Goal: Obtain resource: Download file/media

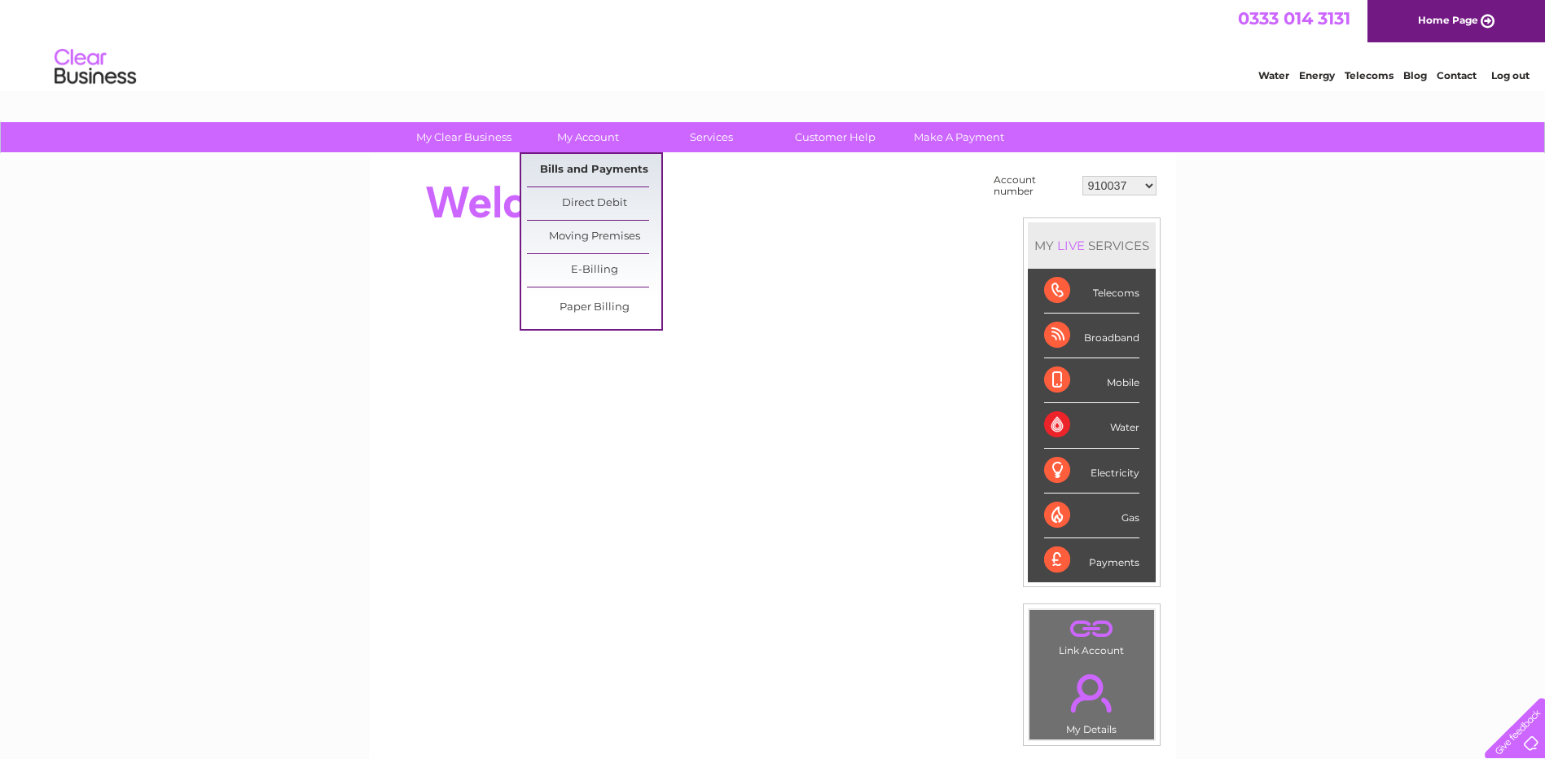
click at [575, 160] on link "Bills and Payments" at bounding box center [594, 170] width 134 height 33
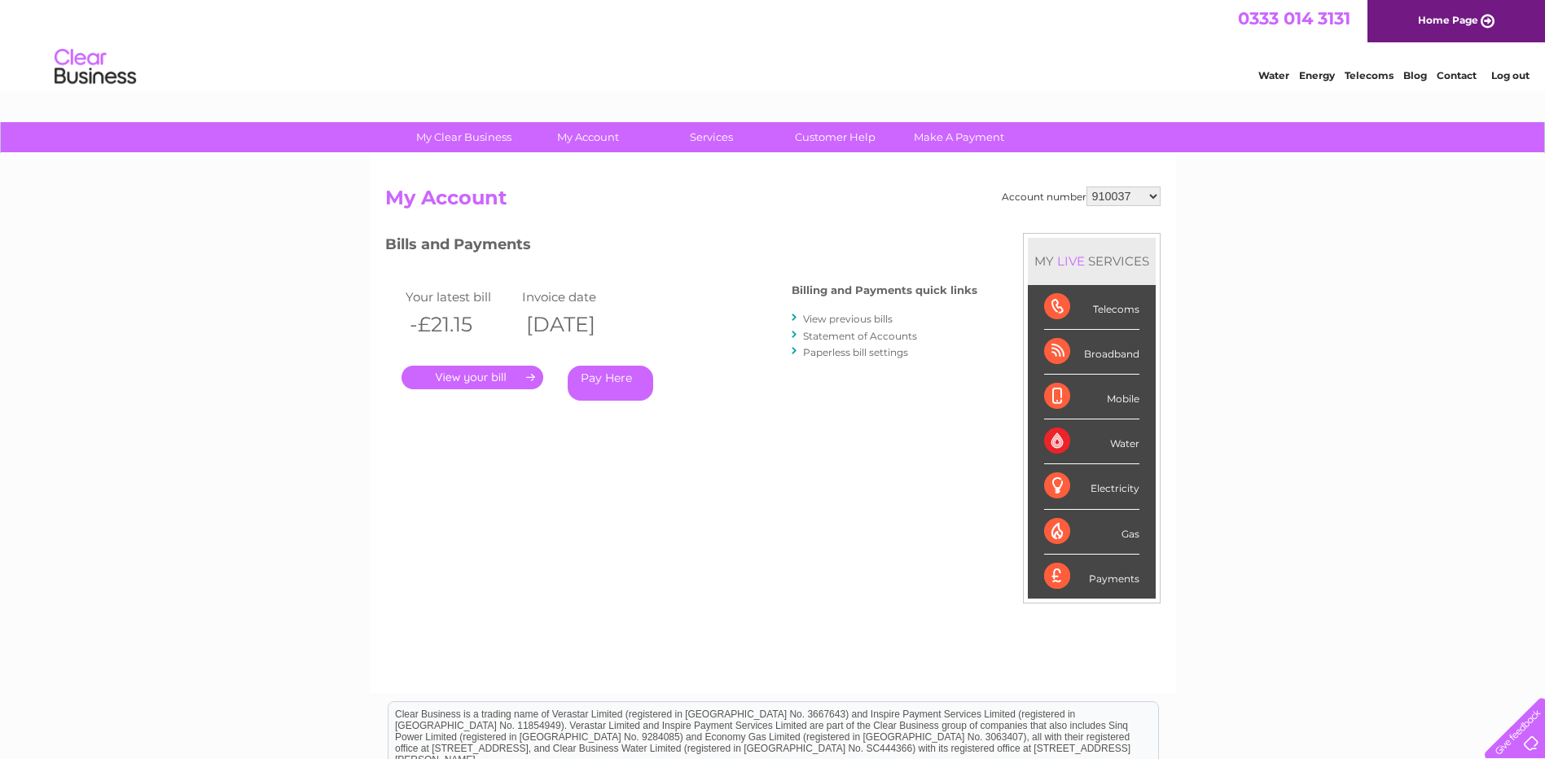
click at [1154, 194] on select "910037 918935 983688 985369 991829 994056 996306 1093761 1114462 1114478 112147…" at bounding box center [1124, 197] width 74 height 20
select select "30320849"
click at [1087, 187] on select "910037 918935 983688 985369 991829 994056 996306 1093761 1114462 1114478 112147…" at bounding box center [1124, 197] width 74 height 20
click at [843, 338] on link "Statement of Accounts" at bounding box center [860, 336] width 114 height 12
click at [509, 374] on link "." at bounding box center [473, 378] width 142 height 24
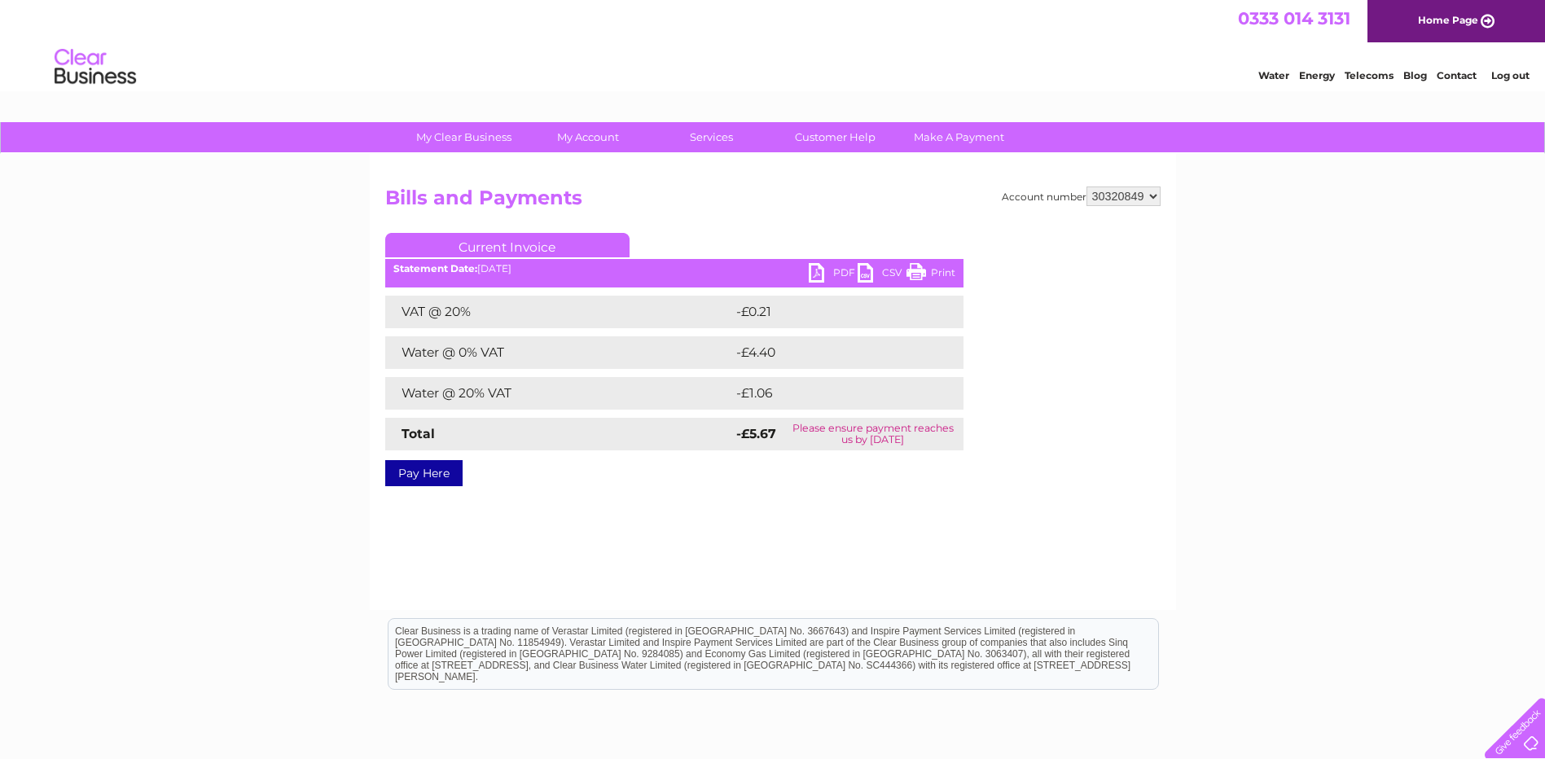
click at [826, 271] on link "PDF" at bounding box center [833, 275] width 49 height 24
click at [1151, 197] on select "910037 918935 983688 985369 991829 994056 996306 1093761 1114462 1114478 112147…" at bounding box center [1124, 197] width 74 height 20
select select "30299448"
click at [1087, 187] on select "910037 918935 983688 985369 991829 994056 996306 1093761 1114462 1114478 112147…" at bounding box center [1124, 197] width 74 height 20
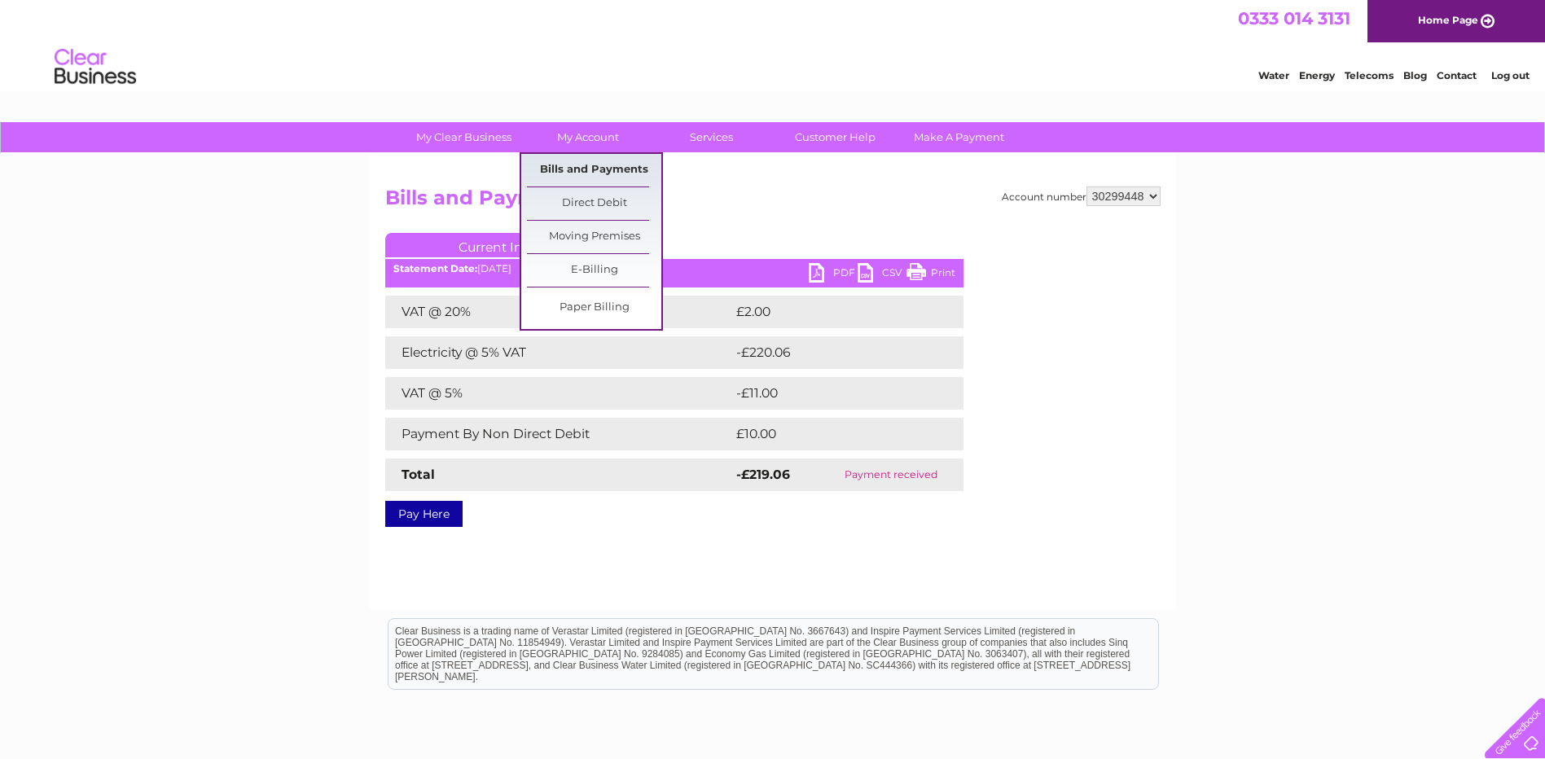
click at [587, 171] on link "Bills and Payments" at bounding box center [594, 170] width 134 height 33
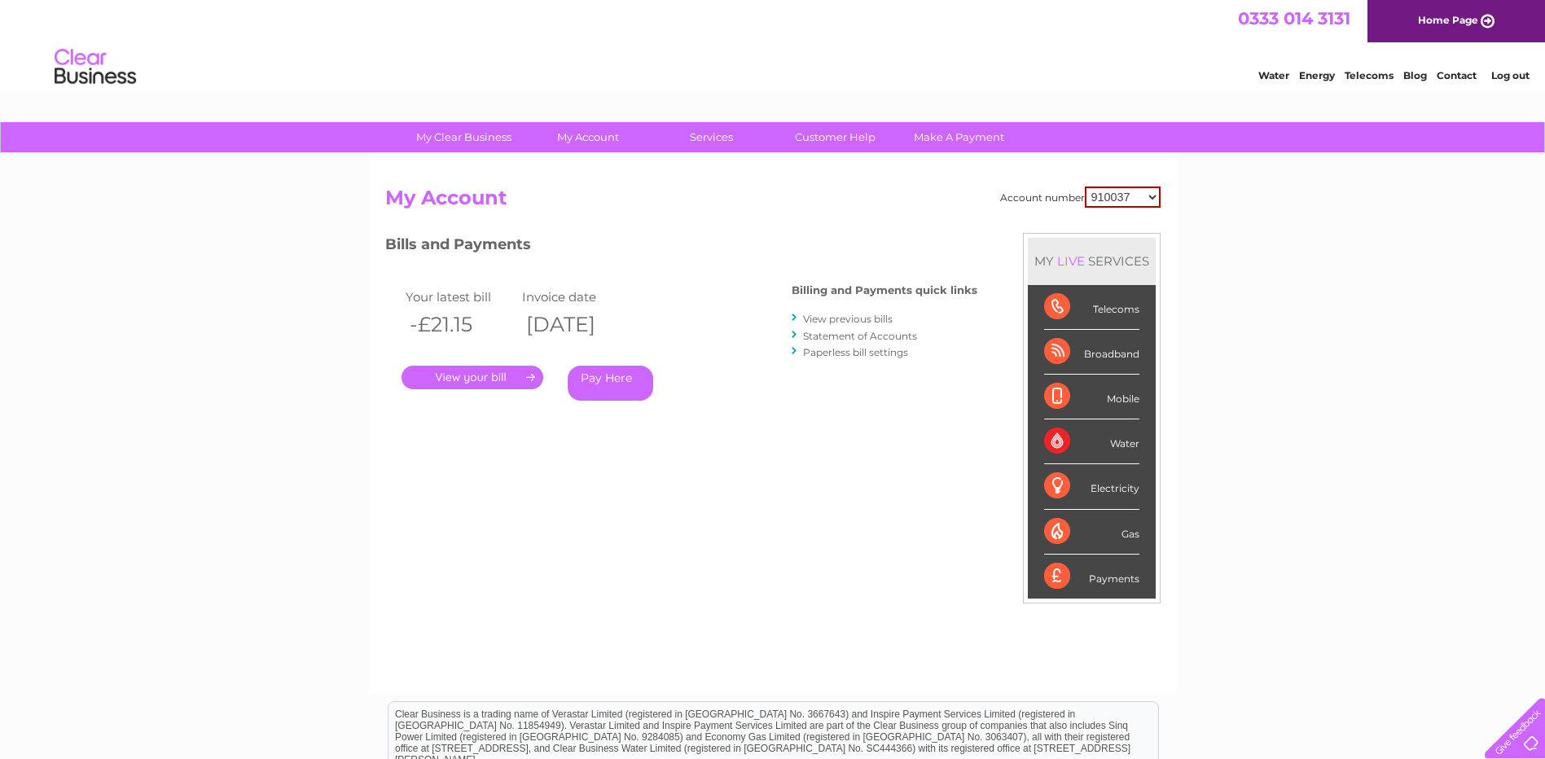
click at [1158, 195] on select "910037 918935 983688 985369 991829 994056 996306 1093761 1114462 1114478 112147…" at bounding box center [1123, 197] width 76 height 21
select select "30299448"
click at [1085, 187] on select "910037 918935 983688 985369 991829 994056 996306 1093761 1114462 1114478 112147…" at bounding box center [1123, 197] width 76 height 21
click at [828, 337] on link "Statement of Accounts" at bounding box center [860, 336] width 114 height 12
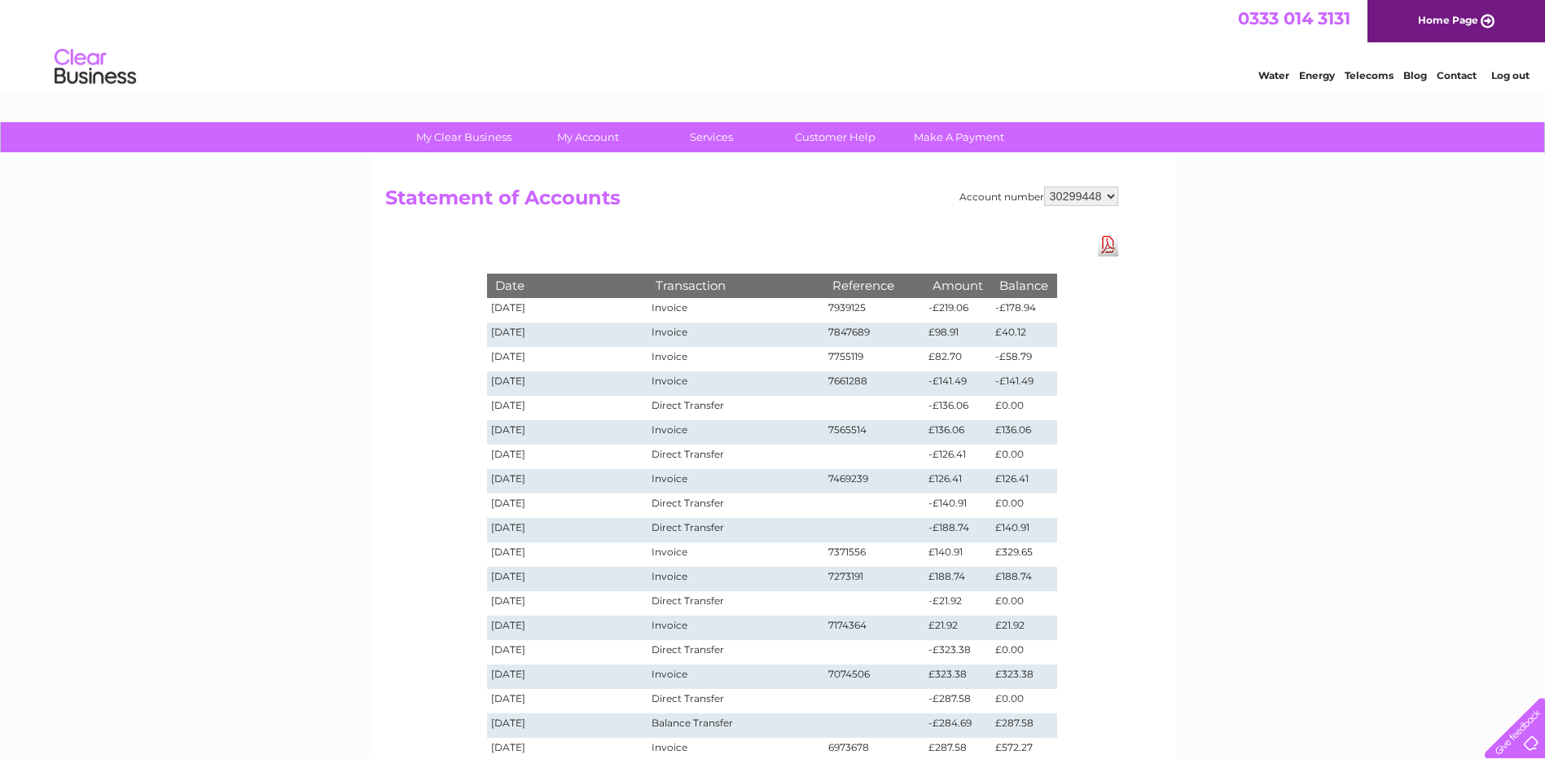
click at [1112, 197] on select "910037 918935 983688 985369 991829 994056 996306 1093761 1114462 1114478 112147…" at bounding box center [1081, 197] width 74 height 20
select select "30324379"
click at [1044, 187] on select "910037 918935 983688 985369 991829 994056 996306 1093761 1114462 1114478 112147…" at bounding box center [1081, 197] width 74 height 20
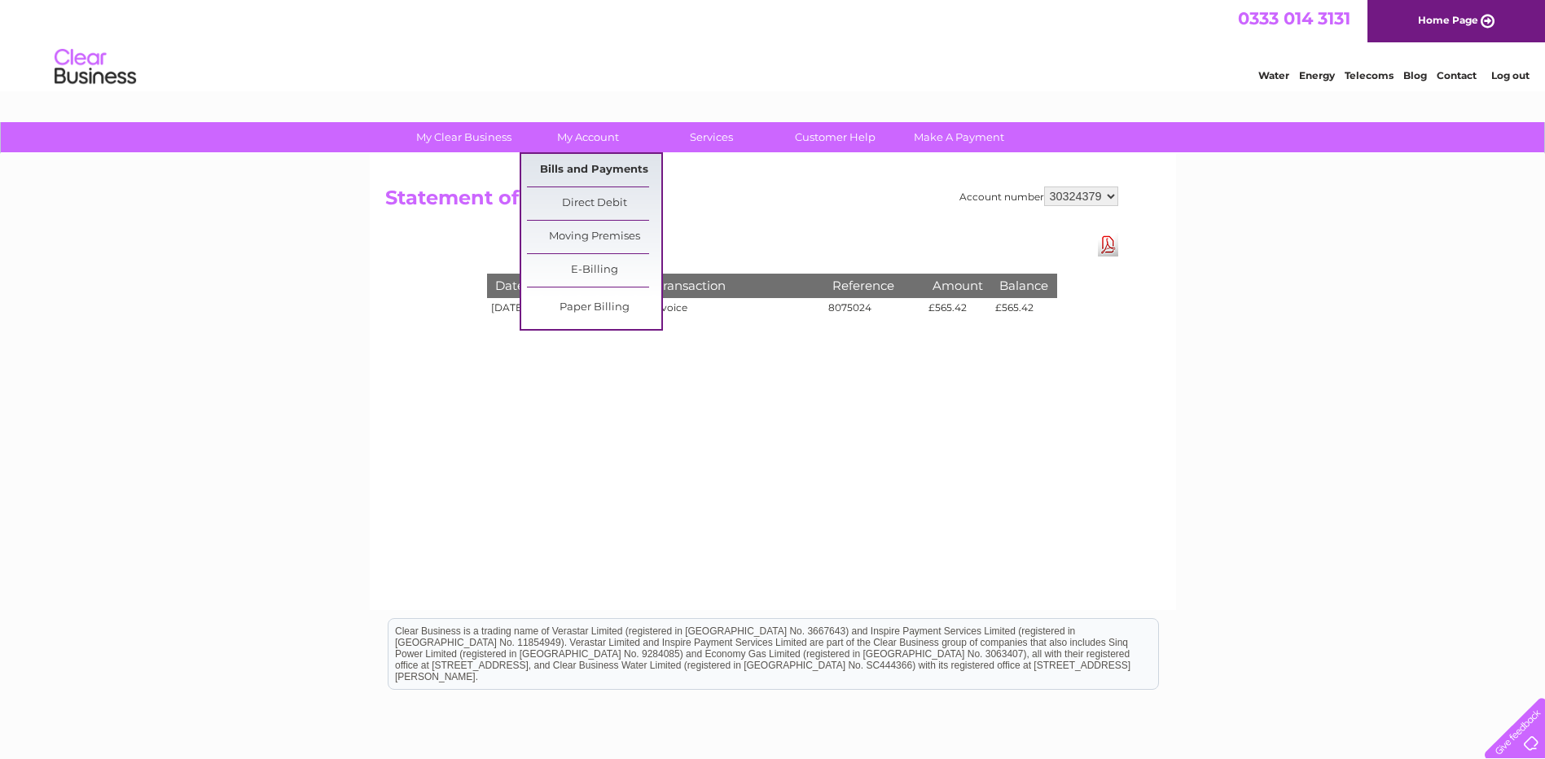
click at [591, 164] on link "Bills and Payments" at bounding box center [594, 170] width 134 height 33
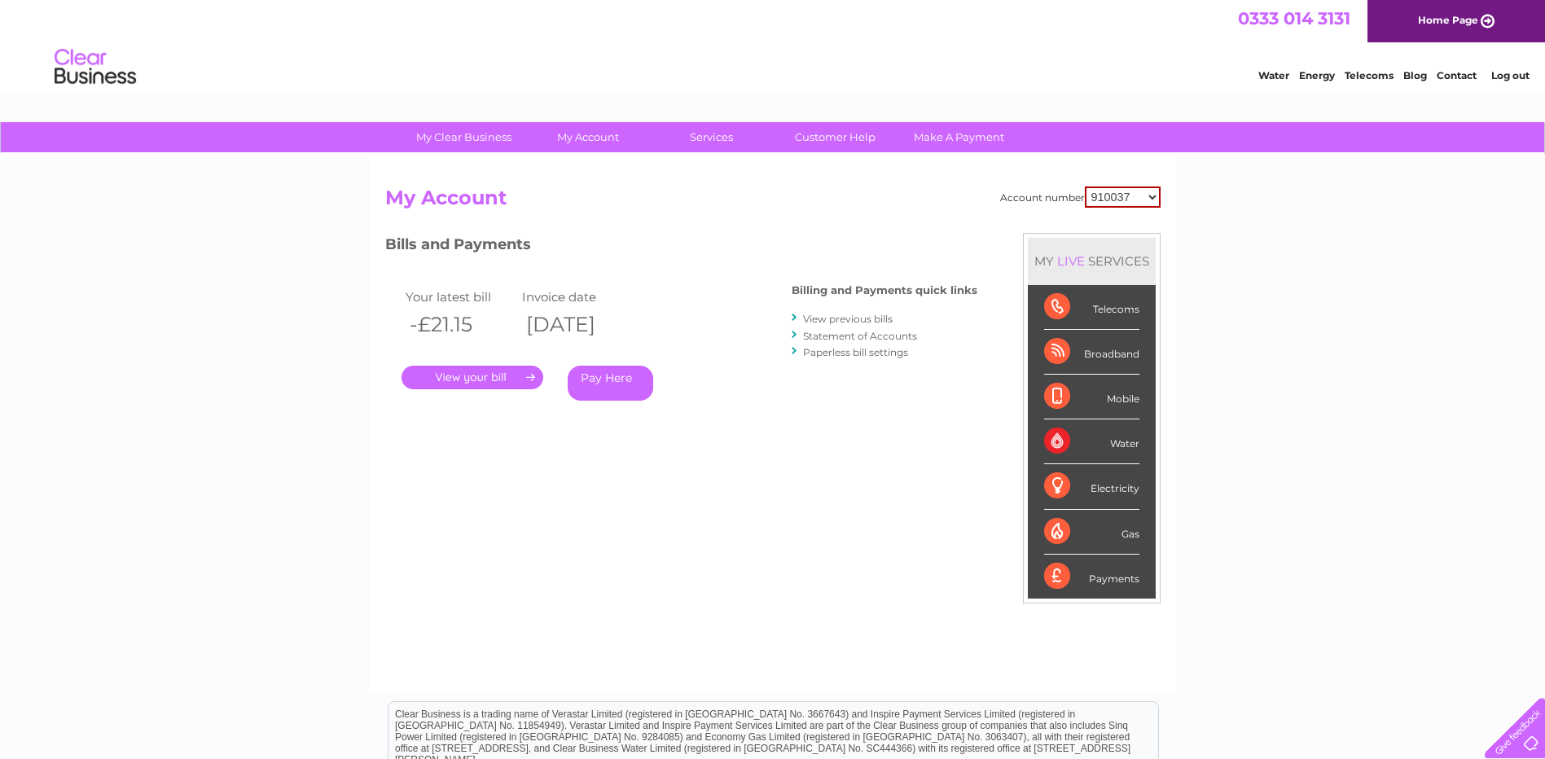
drag, startPoint x: 1147, startPoint y: 200, endPoint x: 1146, endPoint y: 210, distance: 10.6
click at [1147, 200] on select "910037 918935 983688 985369 991829 994056 996306 1093761 1114462 1114478 112147…" at bounding box center [1123, 197] width 76 height 21
select select "30324379"
click at [1085, 187] on select "910037 918935 983688 985369 991829 994056 996306 1093761 1114462 1114478 112147…" at bounding box center [1123, 197] width 76 height 21
click at [494, 378] on link "." at bounding box center [473, 378] width 142 height 24
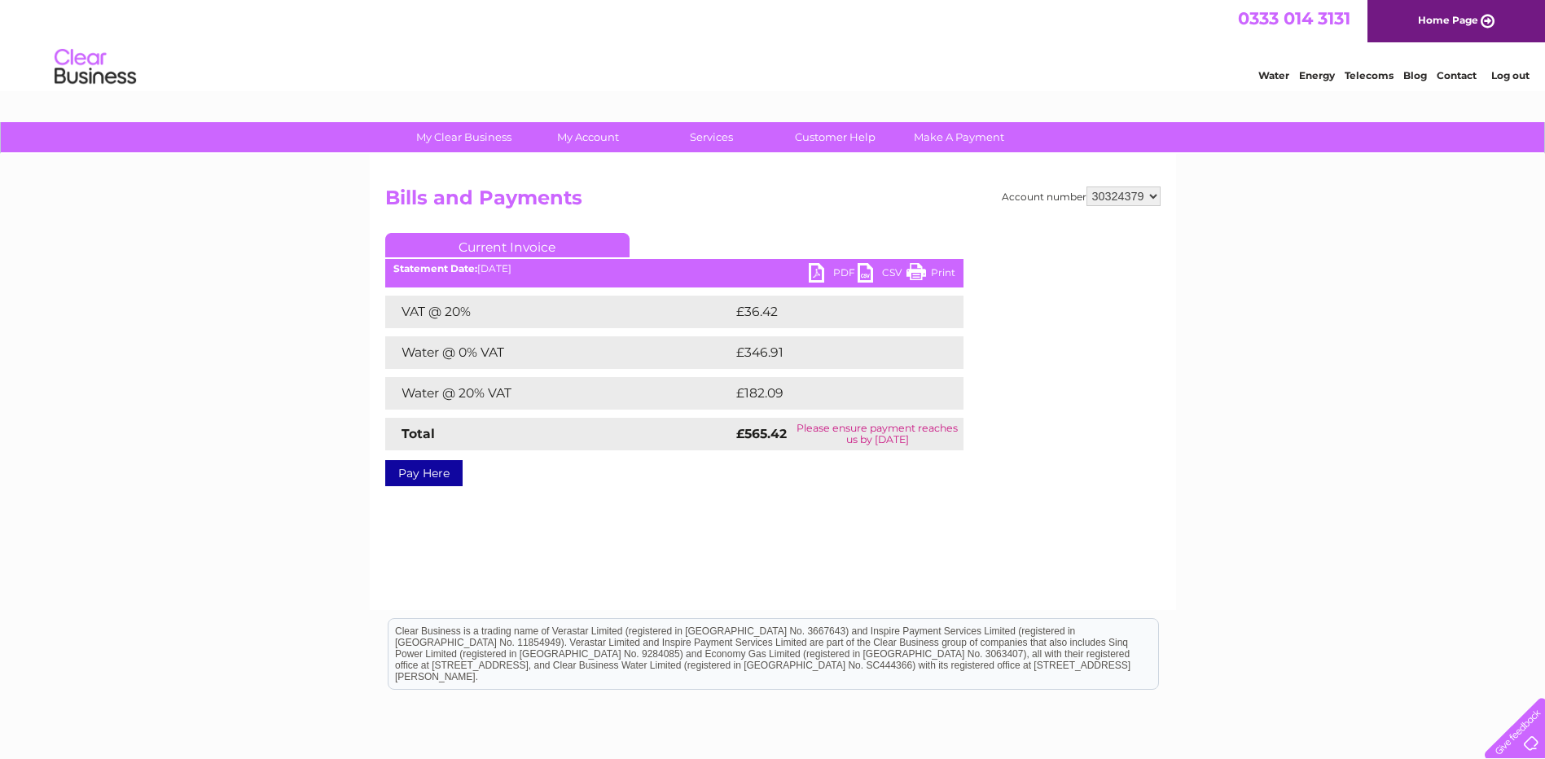
click at [819, 280] on link "PDF" at bounding box center [833, 275] width 49 height 24
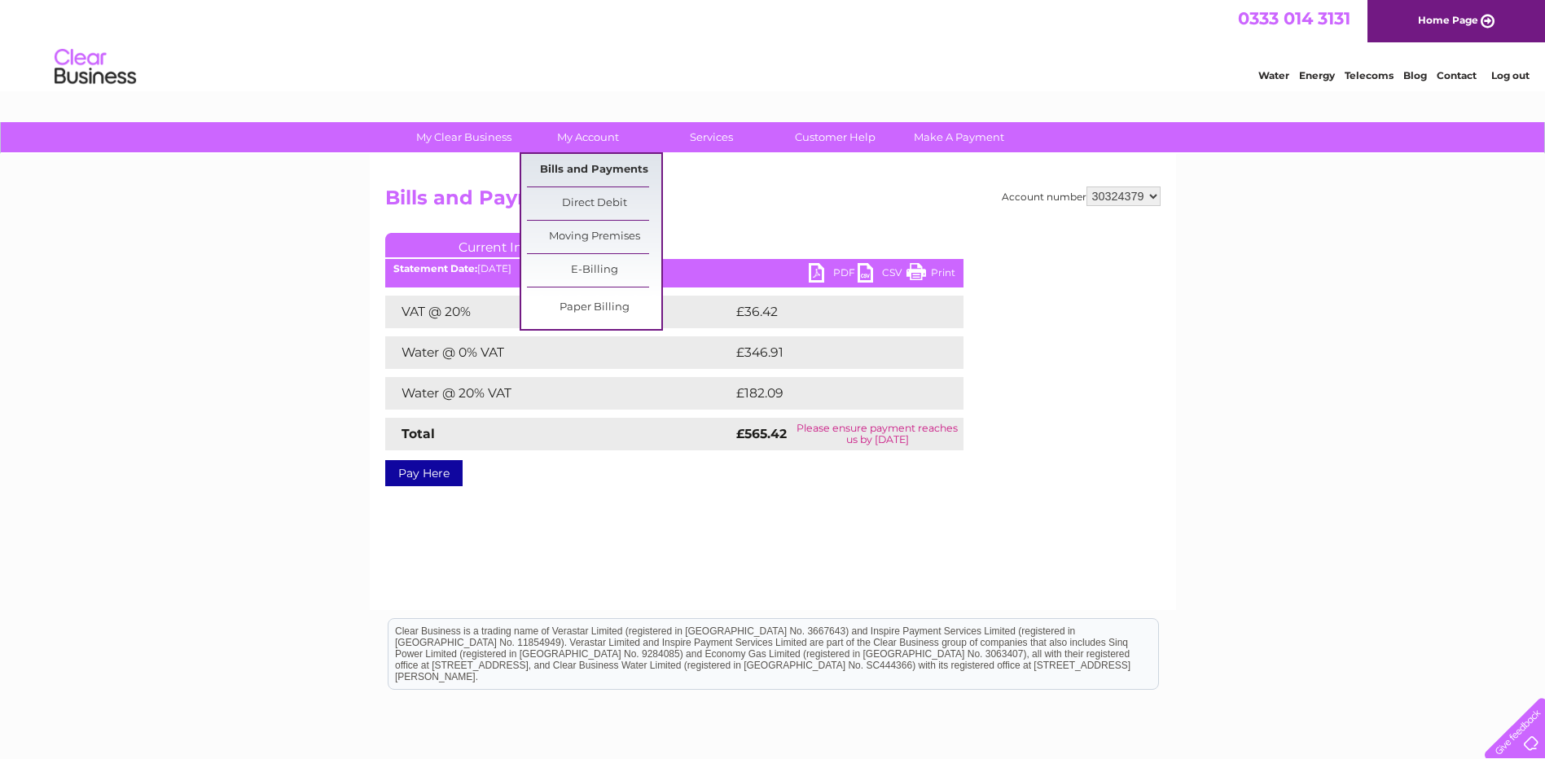
click at [569, 163] on link "Bills and Payments" at bounding box center [594, 170] width 134 height 33
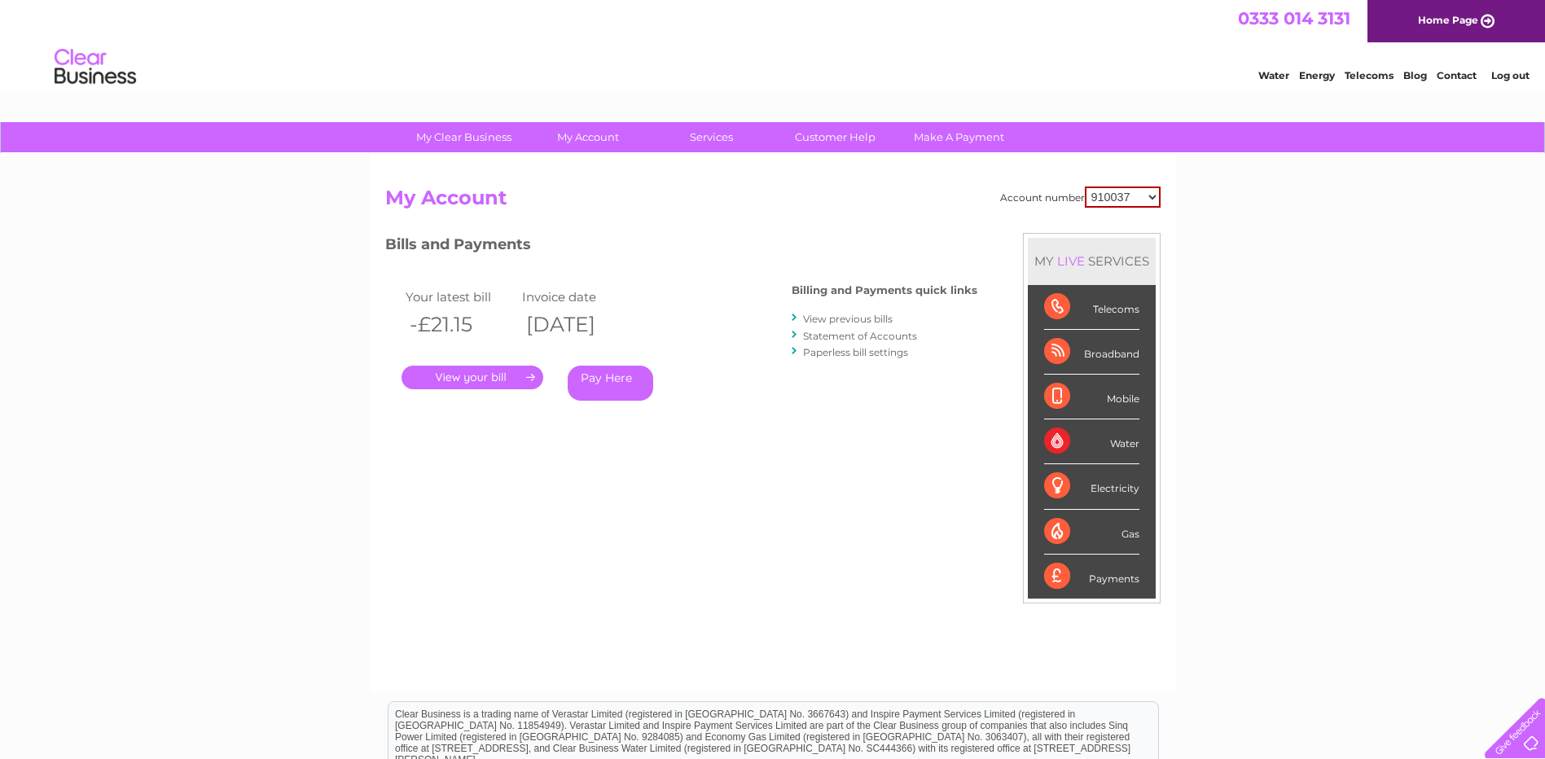
drag, startPoint x: 0, startPoint y: 0, endPoint x: 1154, endPoint y: 191, distance: 1170.0
click at [1154, 191] on select "910037 918935 983688 985369 991829 994056 996306 1093761 1114462 1114478 112147…" at bounding box center [1123, 197] width 76 height 21
select select "30287552"
click at [1085, 187] on select "910037 918935 983688 985369 991829 994056 996306 1093761 1114462 1114478 112147…" at bounding box center [1123, 197] width 76 height 21
click at [850, 339] on link "Statement of Accounts" at bounding box center [860, 336] width 114 height 12
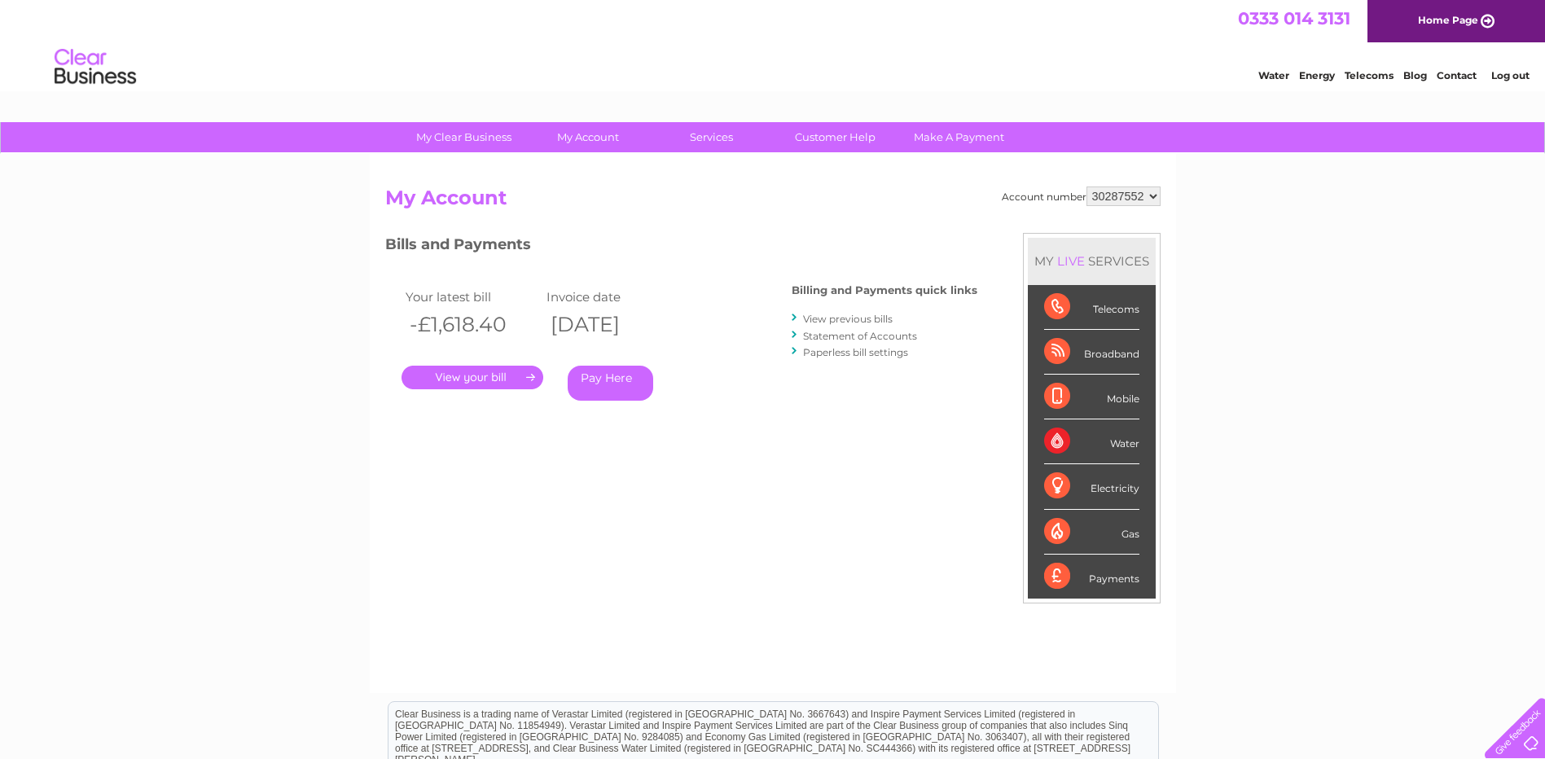
click at [488, 379] on link "." at bounding box center [473, 378] width 142 height 24
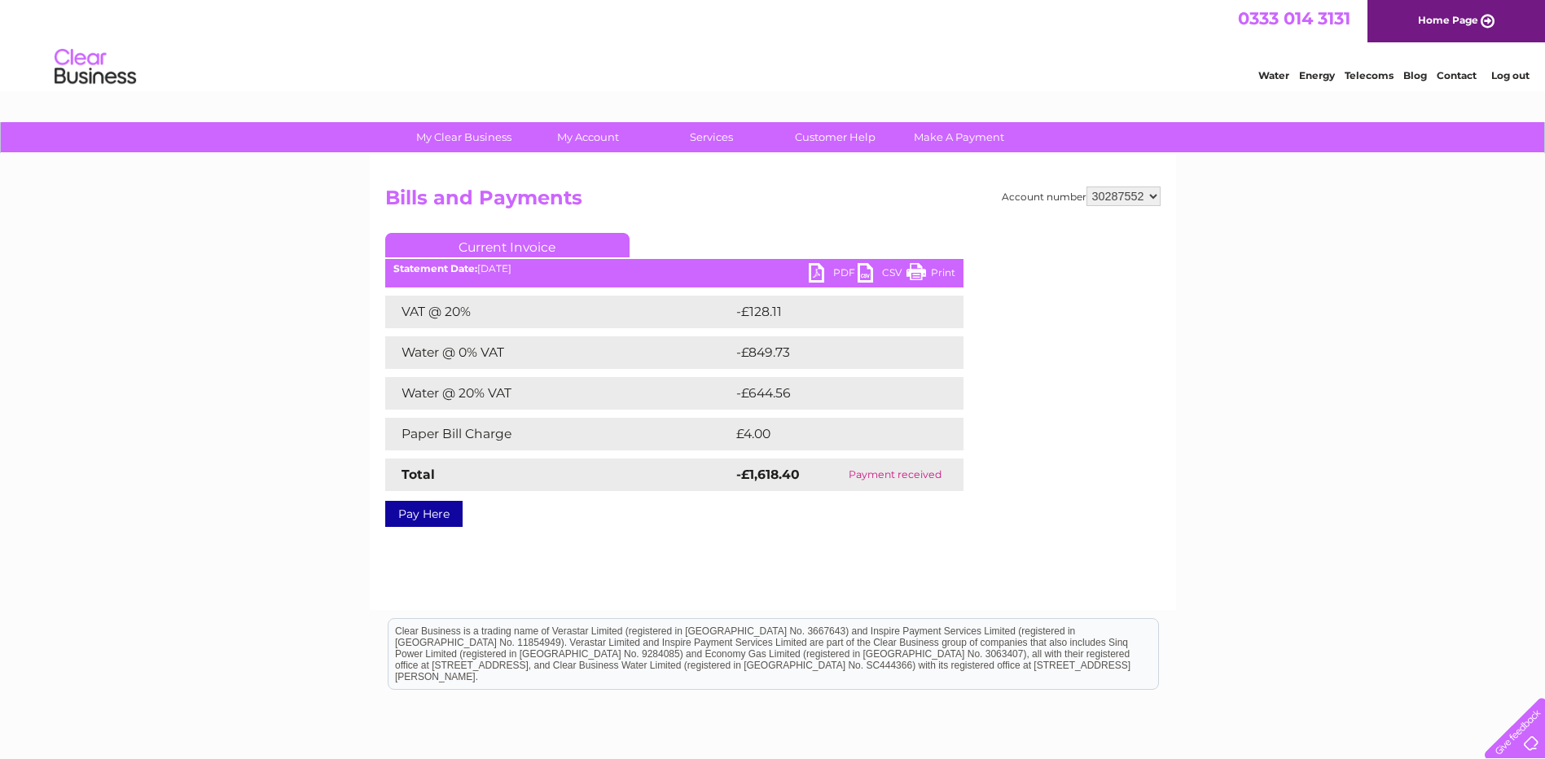
click at [816, 270] on link "PDF" at bounding box center [833, 275] width 49 height 24
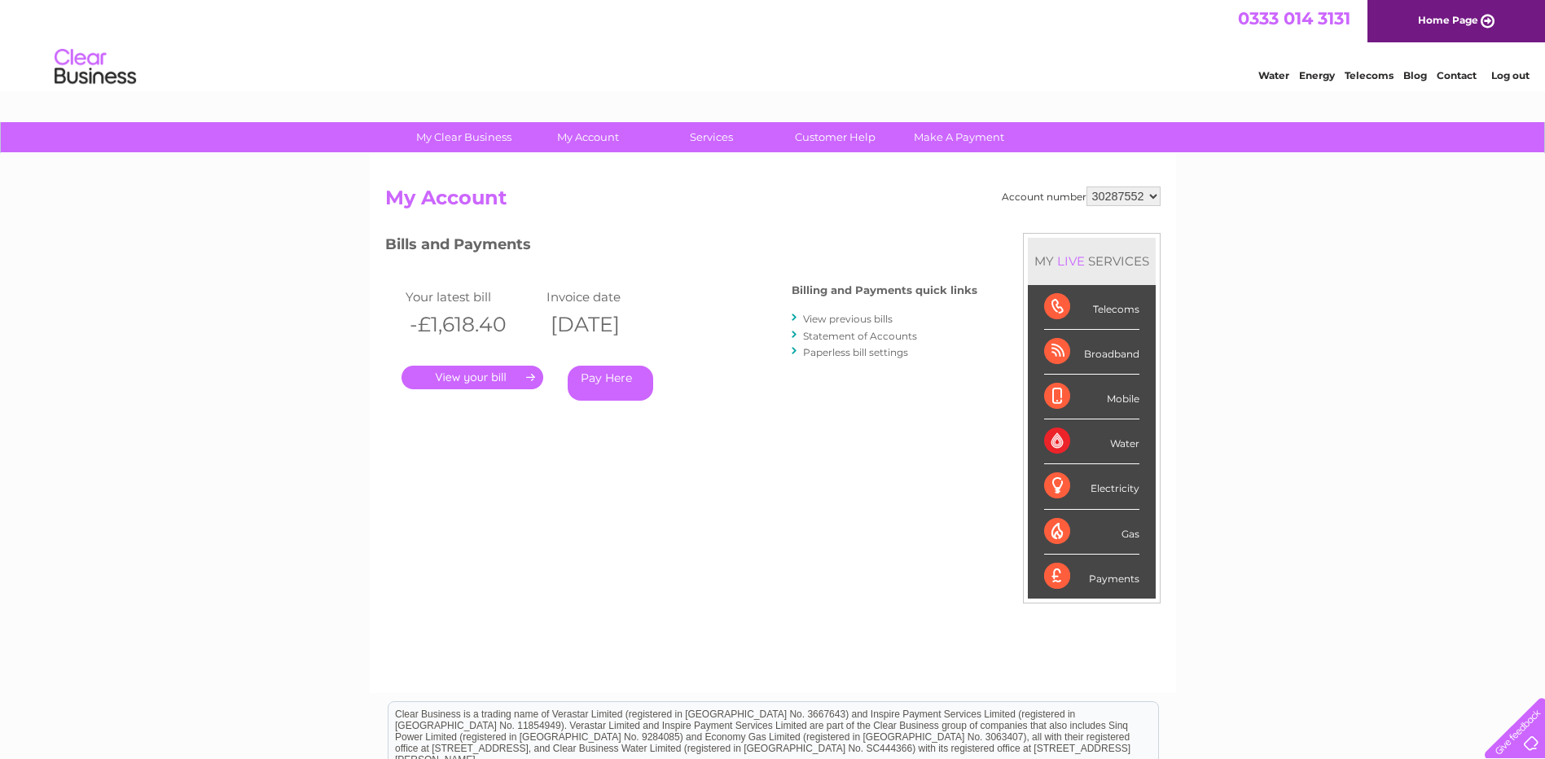
click at [821, 336] on link "Statement of Accounts" at bounding box center [860, 336] width 114 height 12
